Goal: Check status: Check status

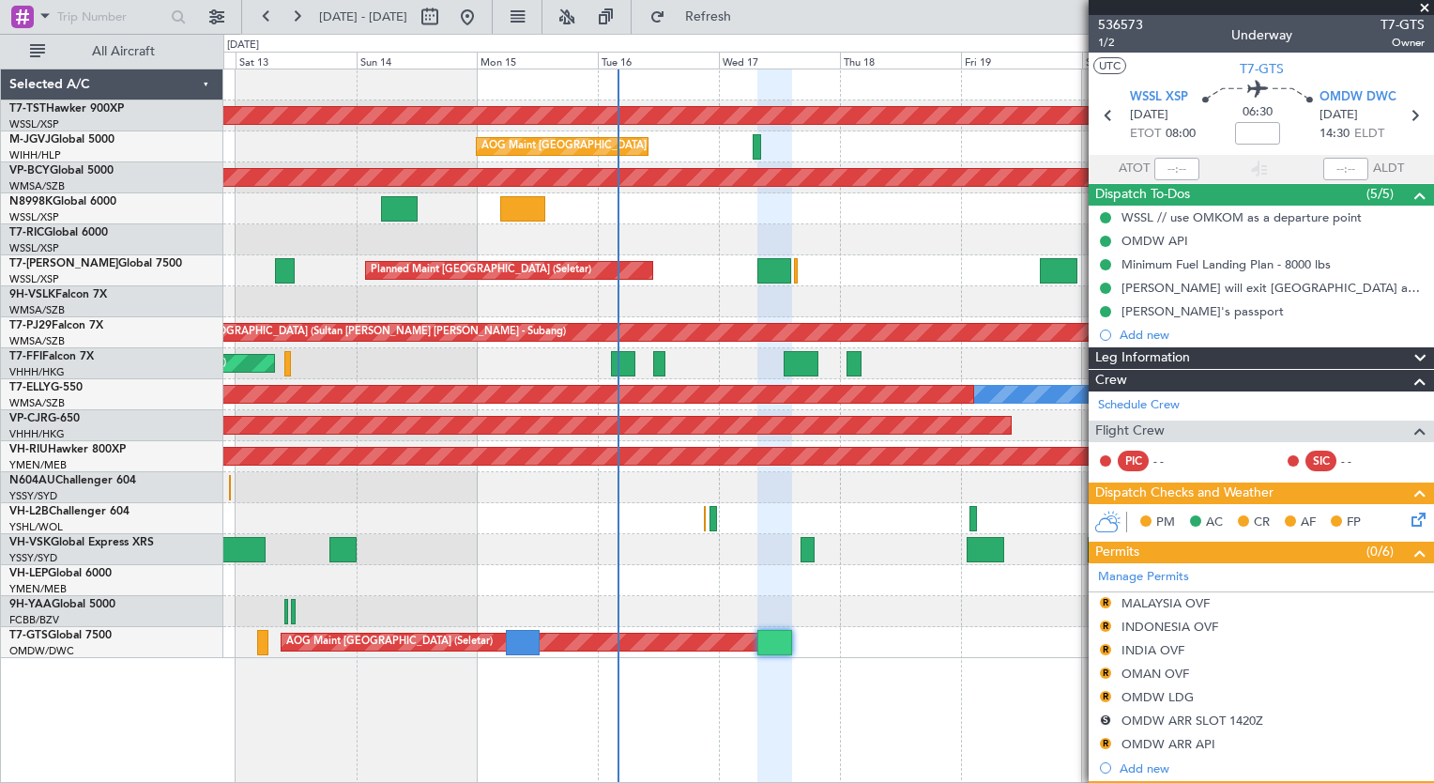
type input "[PERSON_NAME] (ANI)"
type input "7241"
type input "[PERSON_NAME] (ANI)"
type input "7241"
type input "[PERSON_NAME] (ANI)"
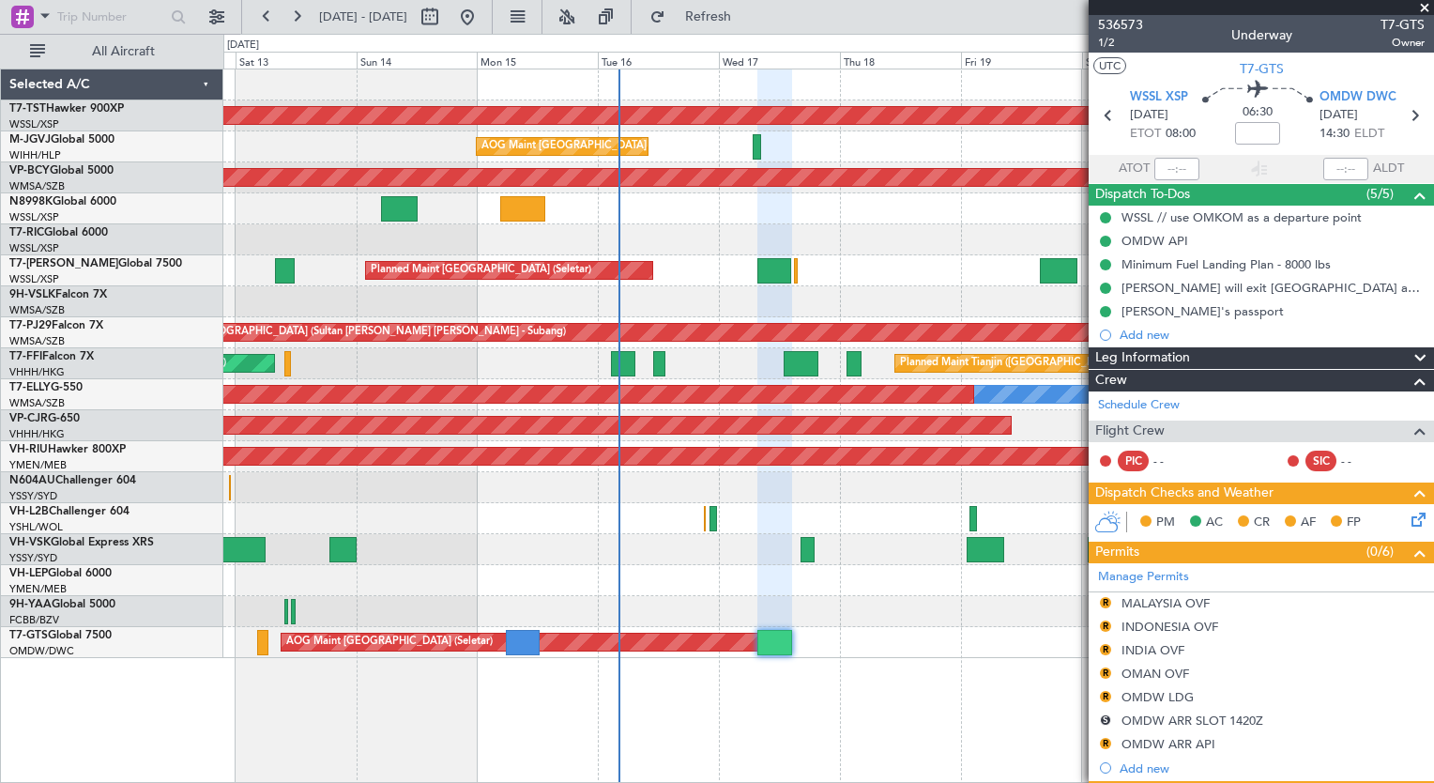
type input "7241"
type input "[PERSON_NAME] (ANI)"
type input "7241"
